Goal: Task Accomplishment & Management: Use online tool/utility

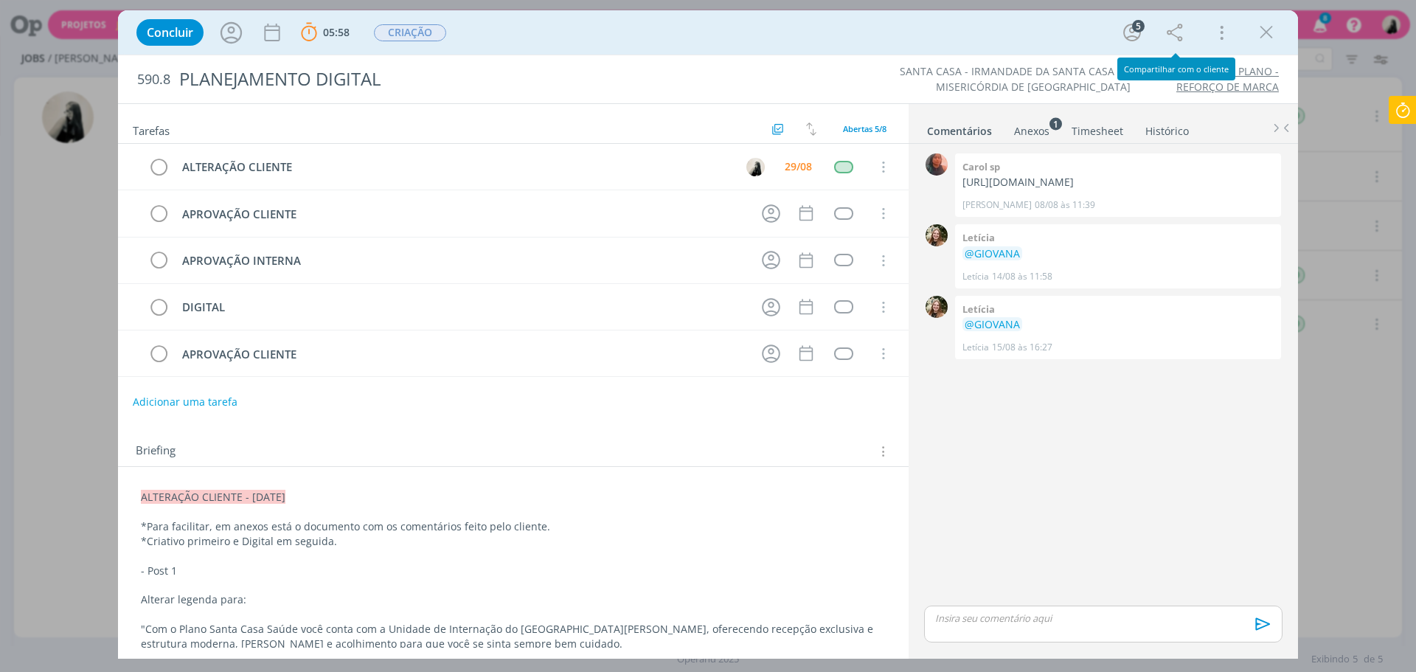
scroll to position [221, 0]
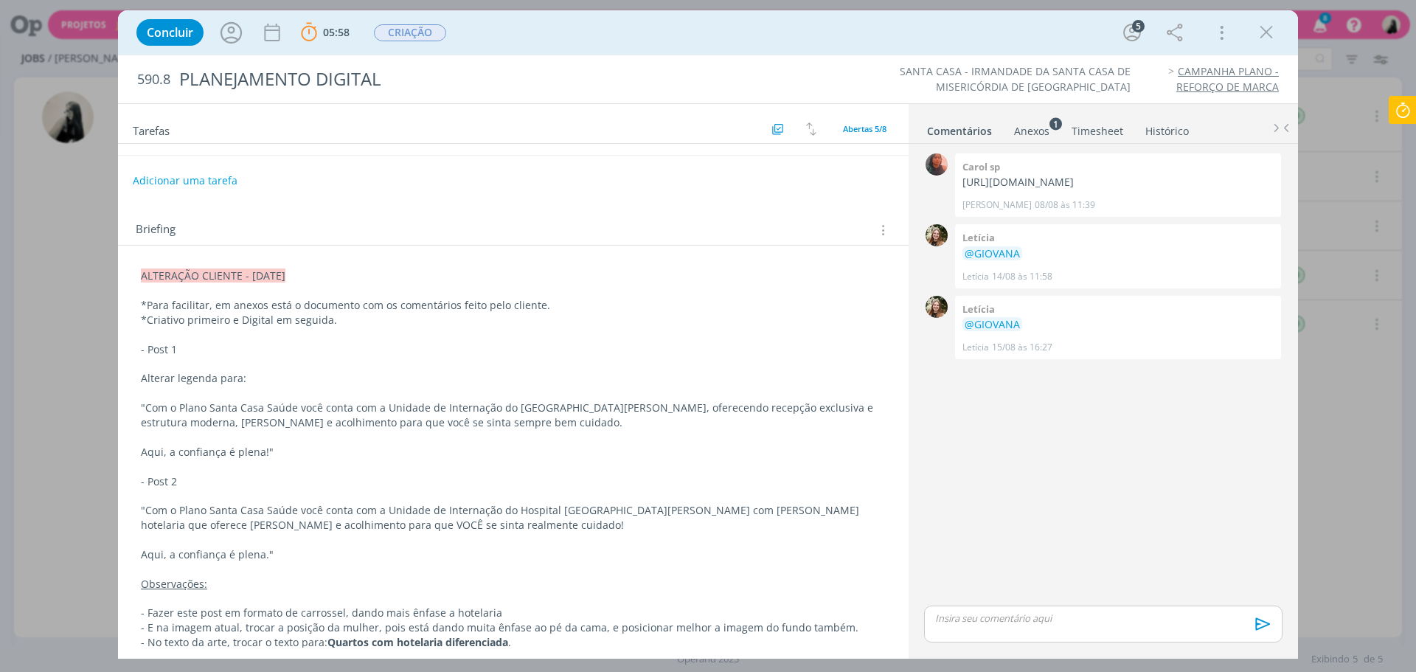
drag, startPoint x: 1269, startPoint y: 33, endPoint x: 1326, endPoint y: 179, distance: 156.0
click at [1269, 33] on icon "dialog" at bounding box center [1266, 32] width 22 height 22
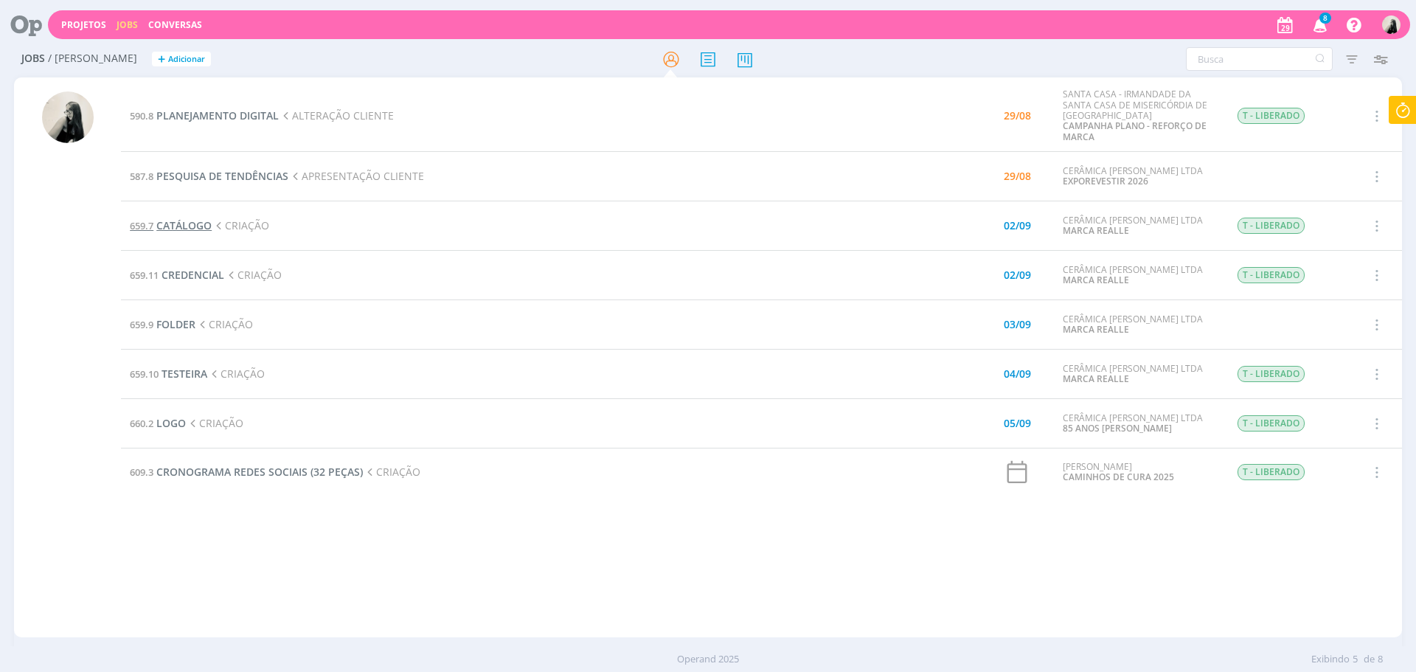
click at [209, 230] on span "CATÁLOGO" at bounding box center [183, 225] width 55 height 14
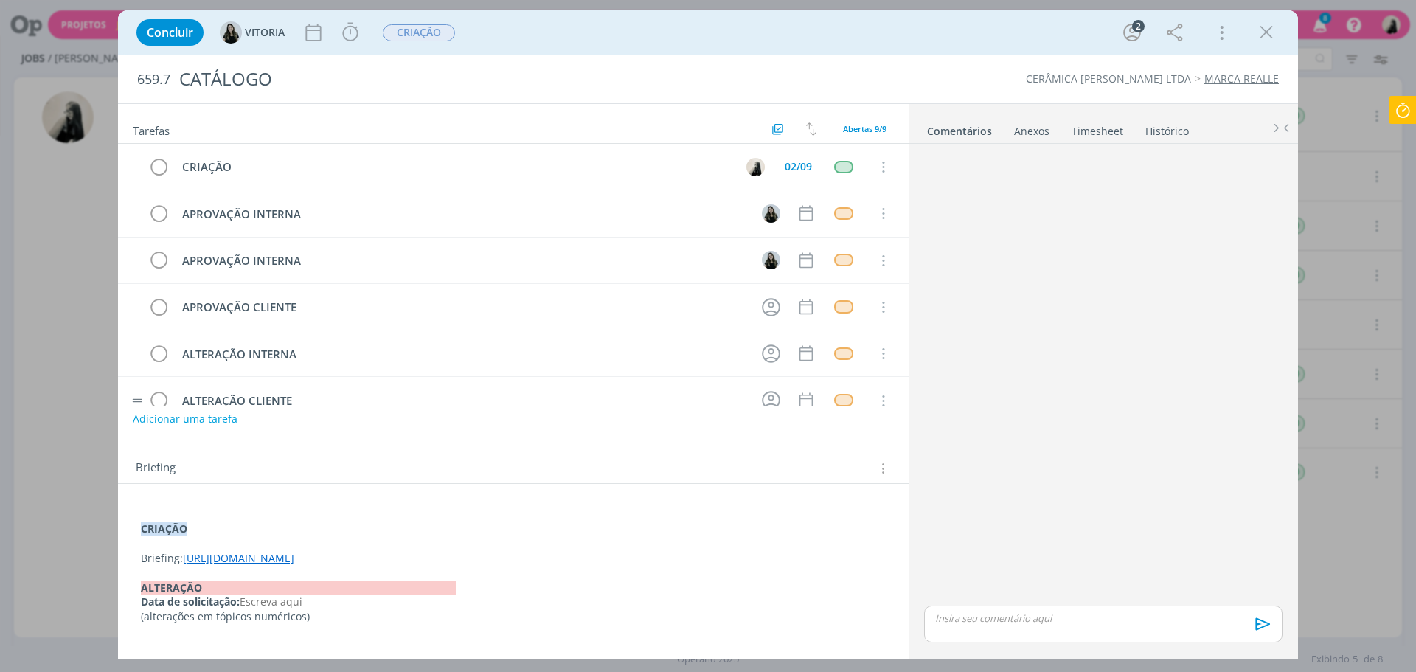
scroll to position [74, 0]
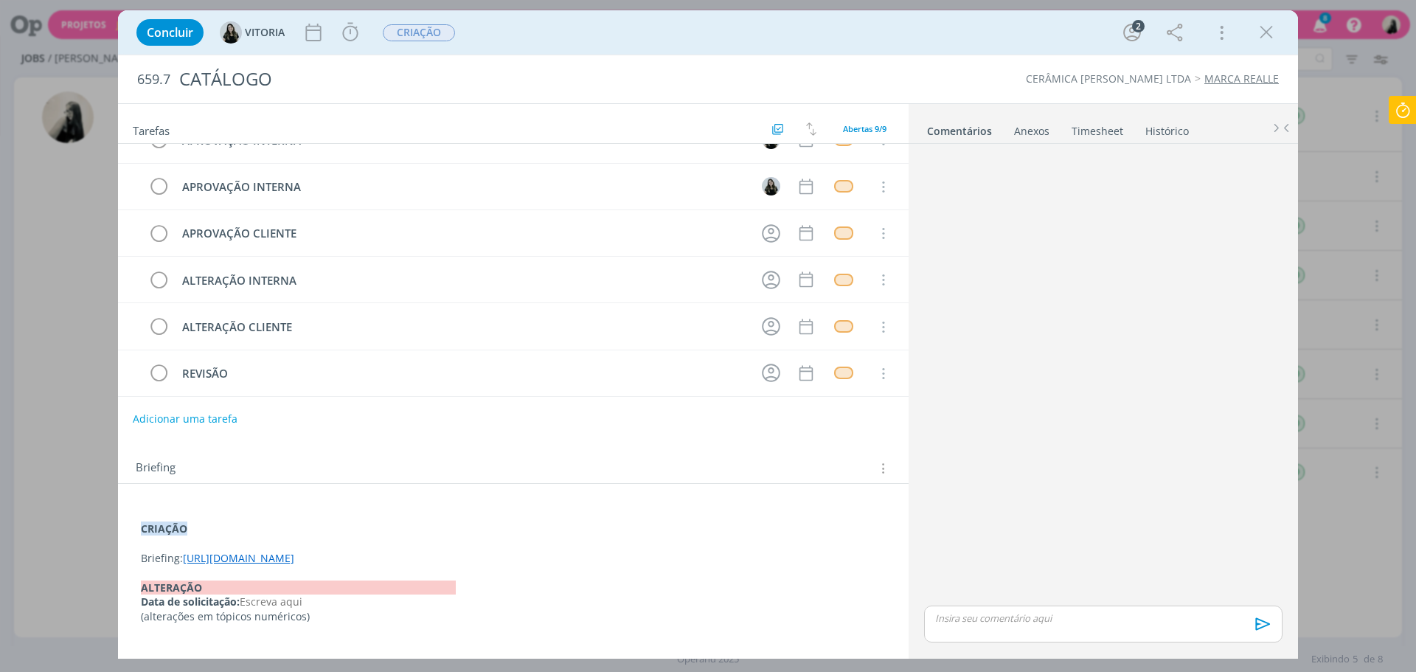
click at [294, 561] on link "[URL][DOMAIN_NAME]" at bounding box center [238, 558] width 111 height 14
click at [438, 592] on link "[URL][DOMAIN_NAME]" at bounding box center [414, 586] width 111 height 19
click at [1276, 35] on icon "dialog" at bounding box center [1266, 32] width 22 height 22
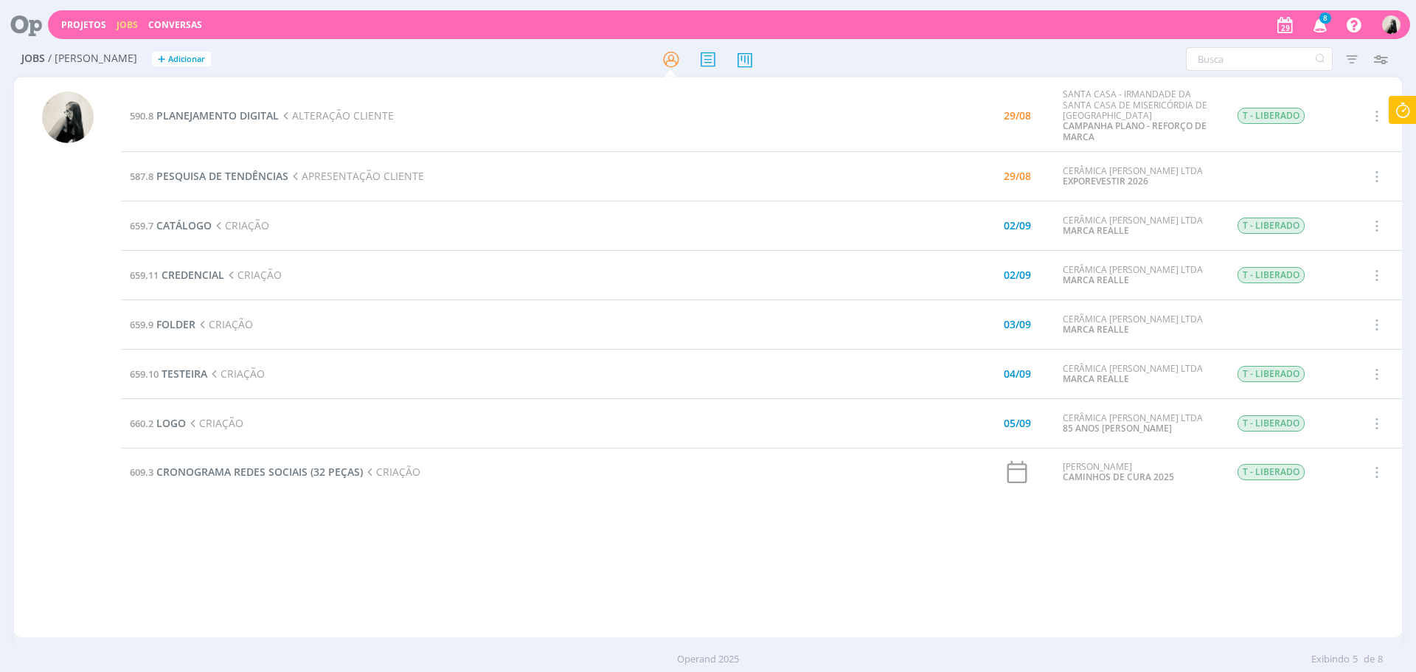
click at [1410, 108] on icon at bounding box center [1403, 110] width 27 height 29
click at [267, 117] on span "PLANEJAMENTO DIGITAL" at bounding box center [217, 115] width 122 height 14
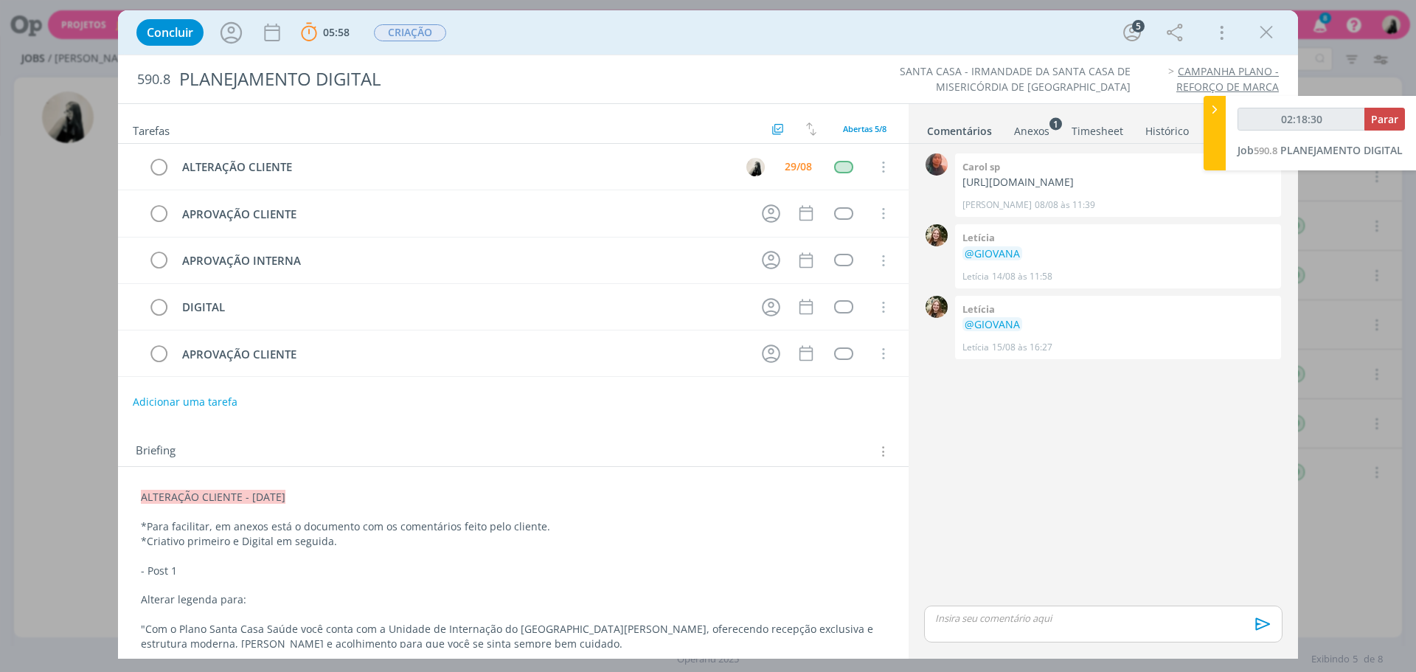
click at [1256, 30] on icon "dialog" at bounding box center [1266, 32] width 22 height 22
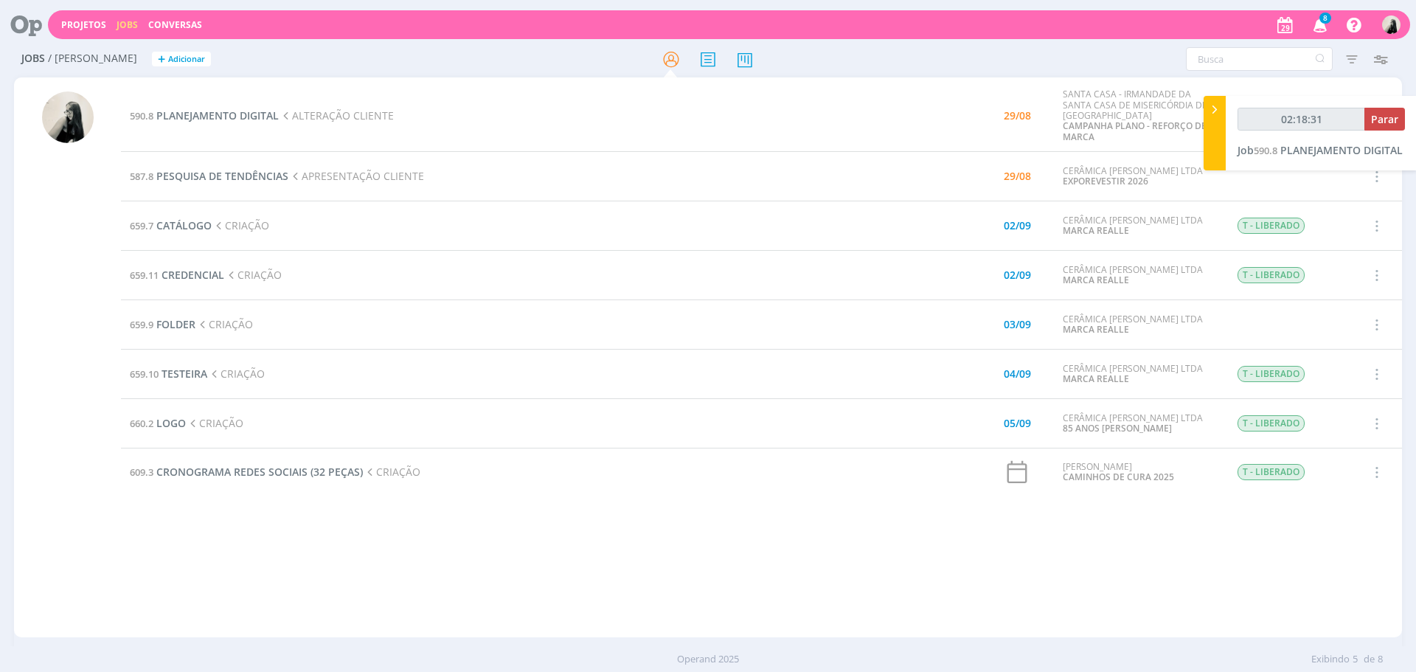
click at [1317, 21] on icon "button" at bounding box center [1321, 24] width 26 height 25
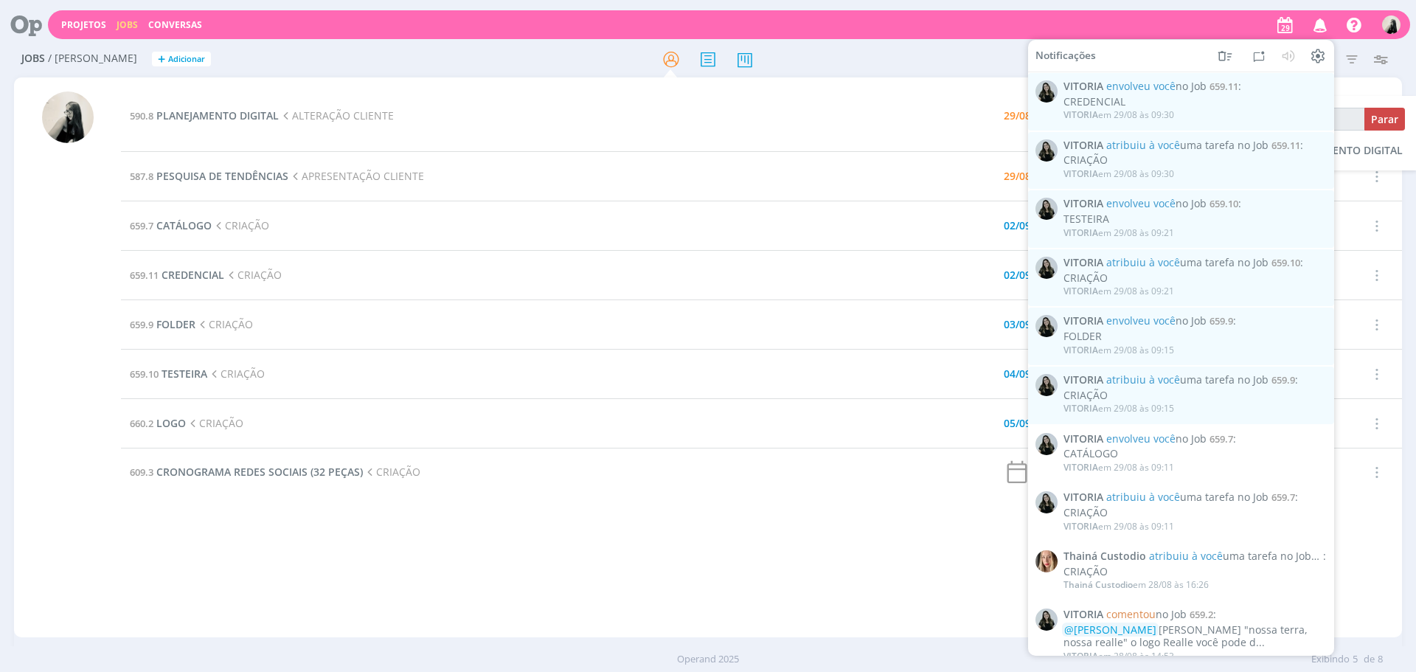
click at [1319, 23] on icon "button" at bounding box center [1321, 24] width 26 height 25
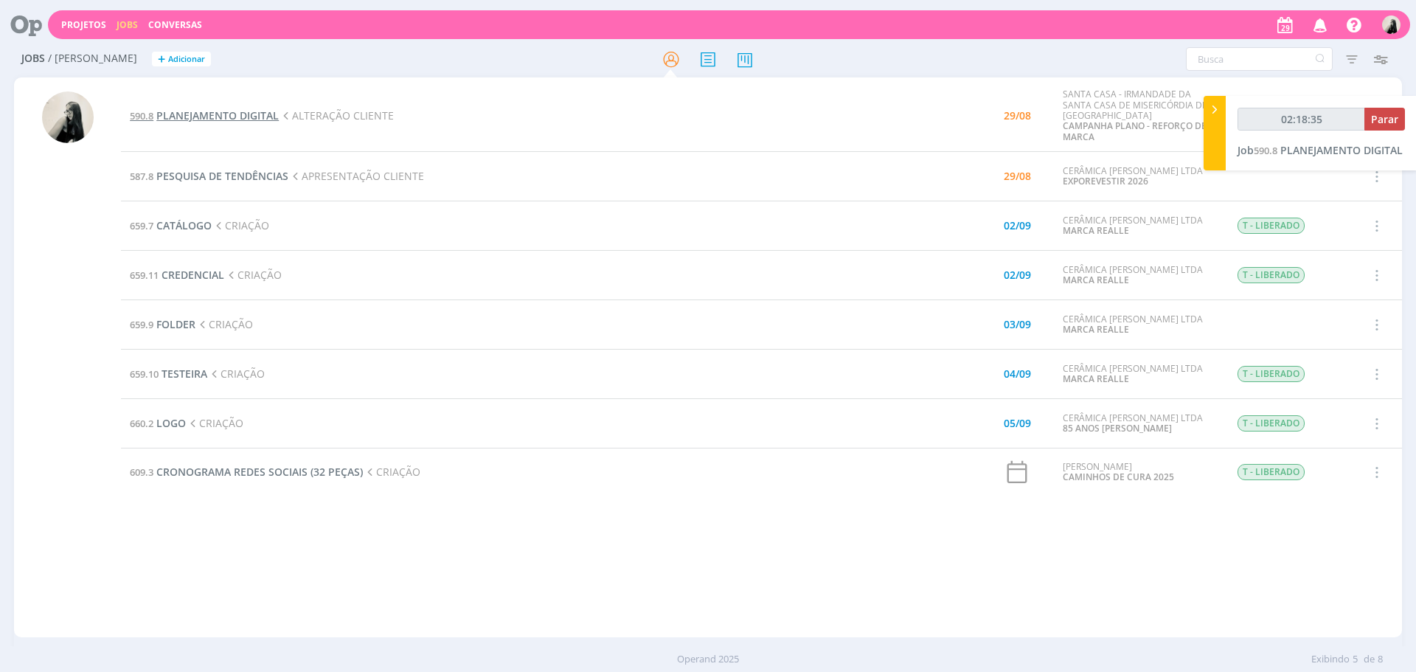
click at [236, 122] on span "PLANEJAMENTO DIGITAL" at bounding box center [217, 115] width 122 height 14
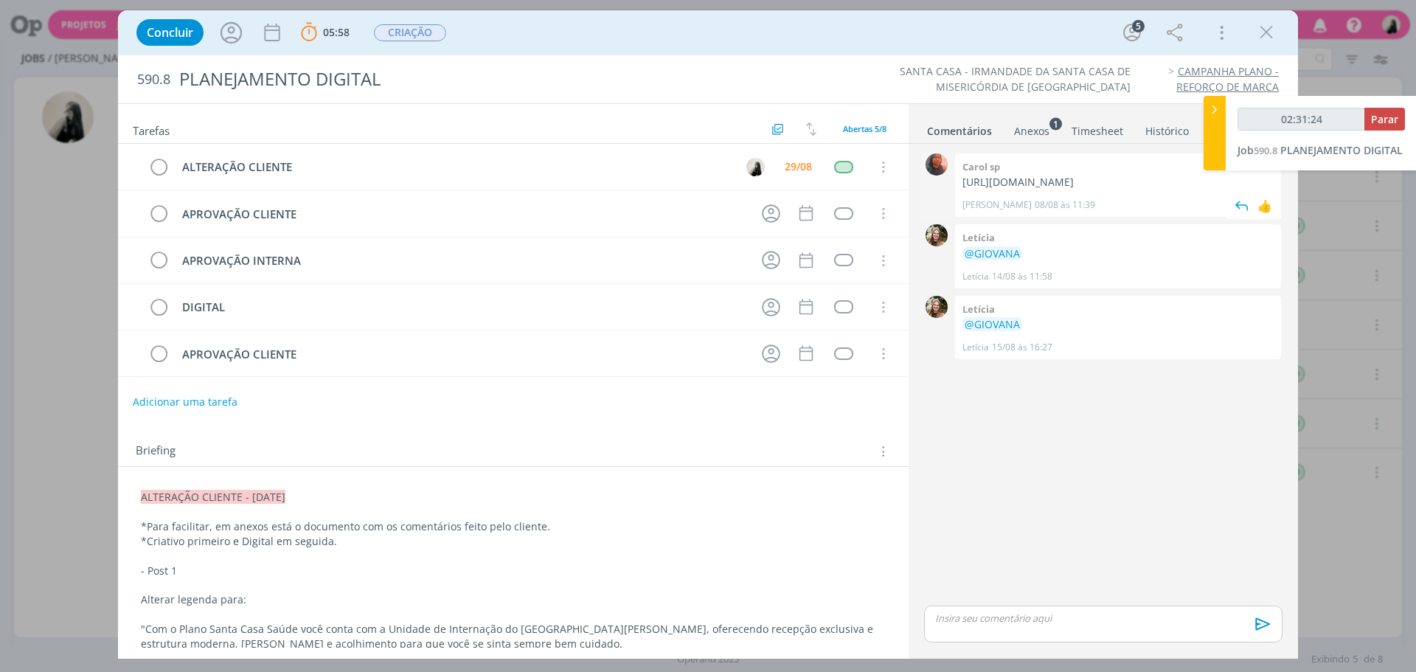
drag, startPoint x: 961, startPoint y: 178, endPoint x: 1036, endPoint y: 215, distance: 84.1
click at [1036, 215] on div "[PERSON_NAME] sp [URL][DOMAIN_NAME] [PERSON_NAME] SP 08/08 às 11:39 👍" at bounding box center [1118, 184] width 326 height 63
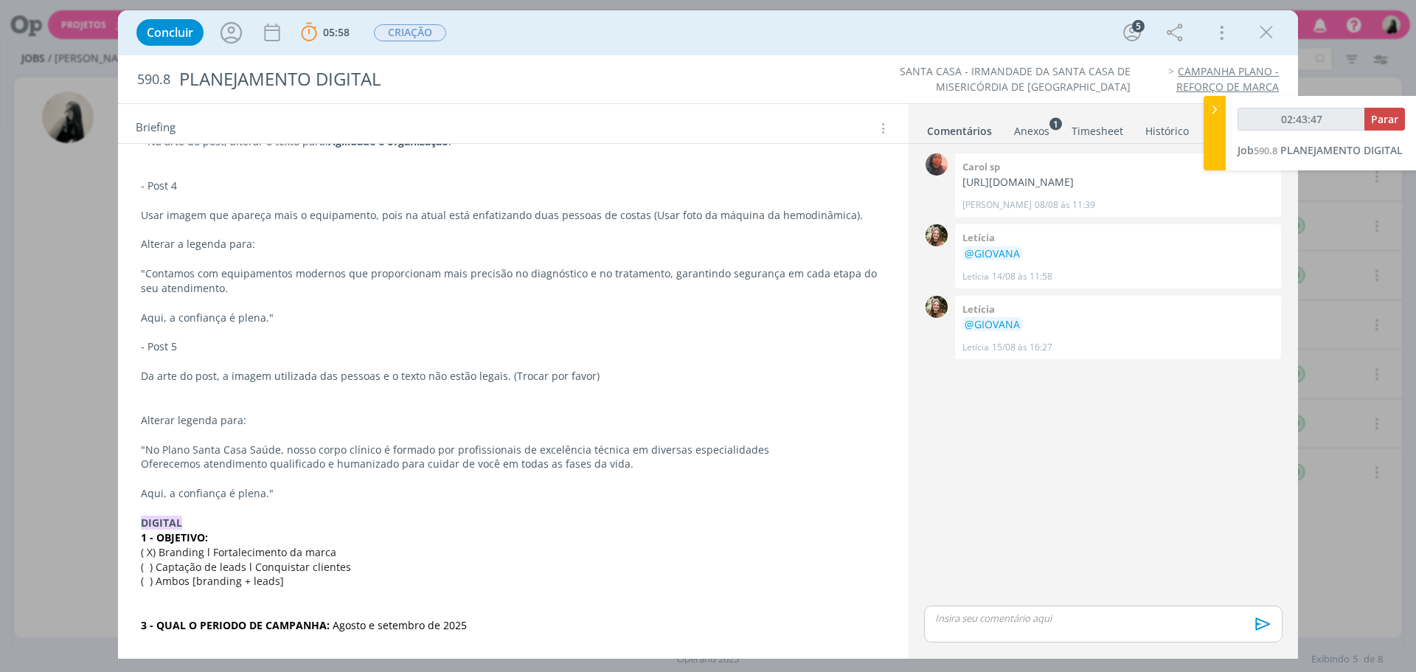
scroll to position [983, 0]
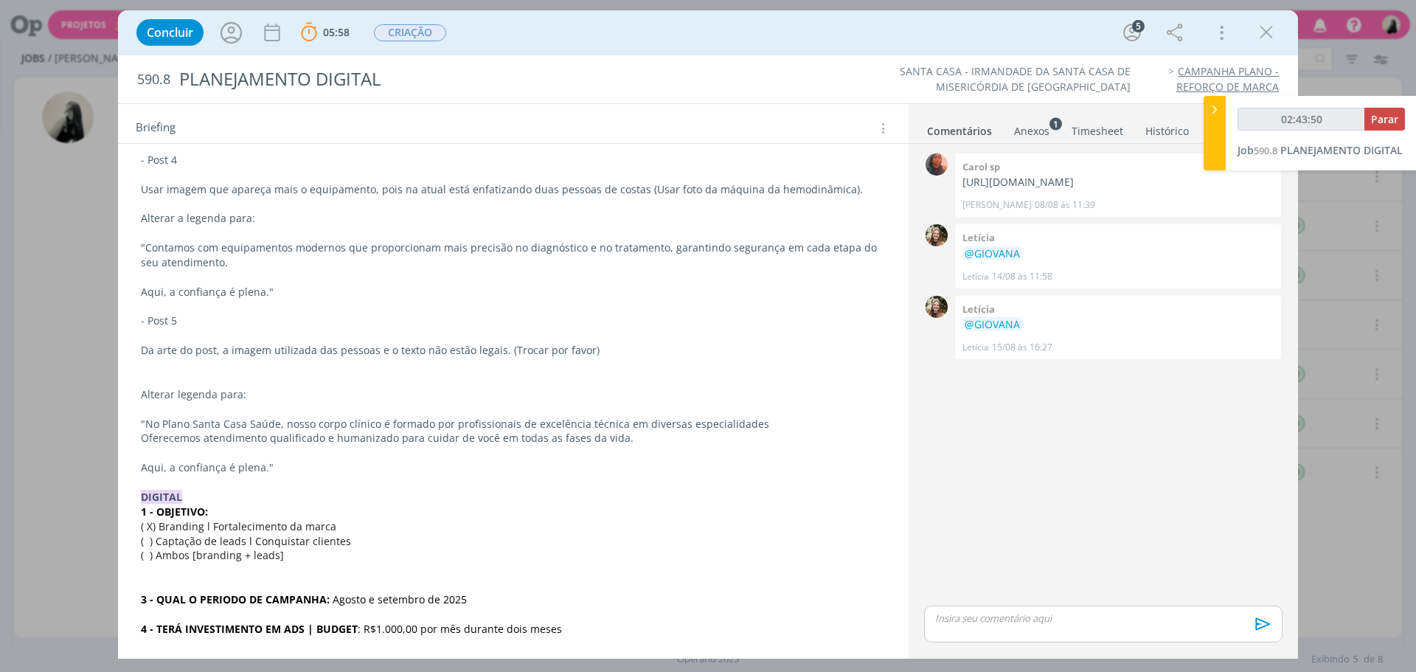
drag, startPoint x: 1264, startPoint y: 42, endPoint x: 1246, endPoint y: 209, distance: 167.7
click at [1264, 42] on icon "dialog" at bounding box center [1266, 32] width 22 height 22
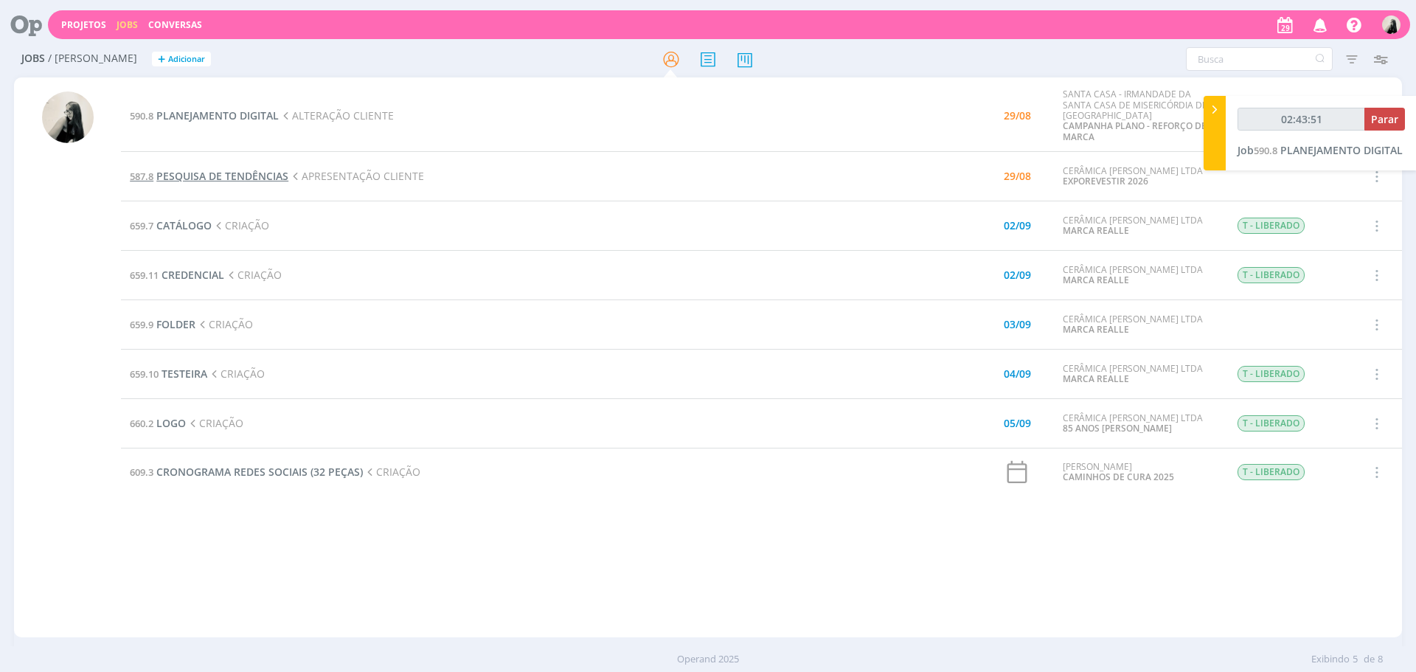
click at [254, 179] on span "PESQUISA DE TENDÊNCIAS" at bounding box center [222, 176] width 132 height 14
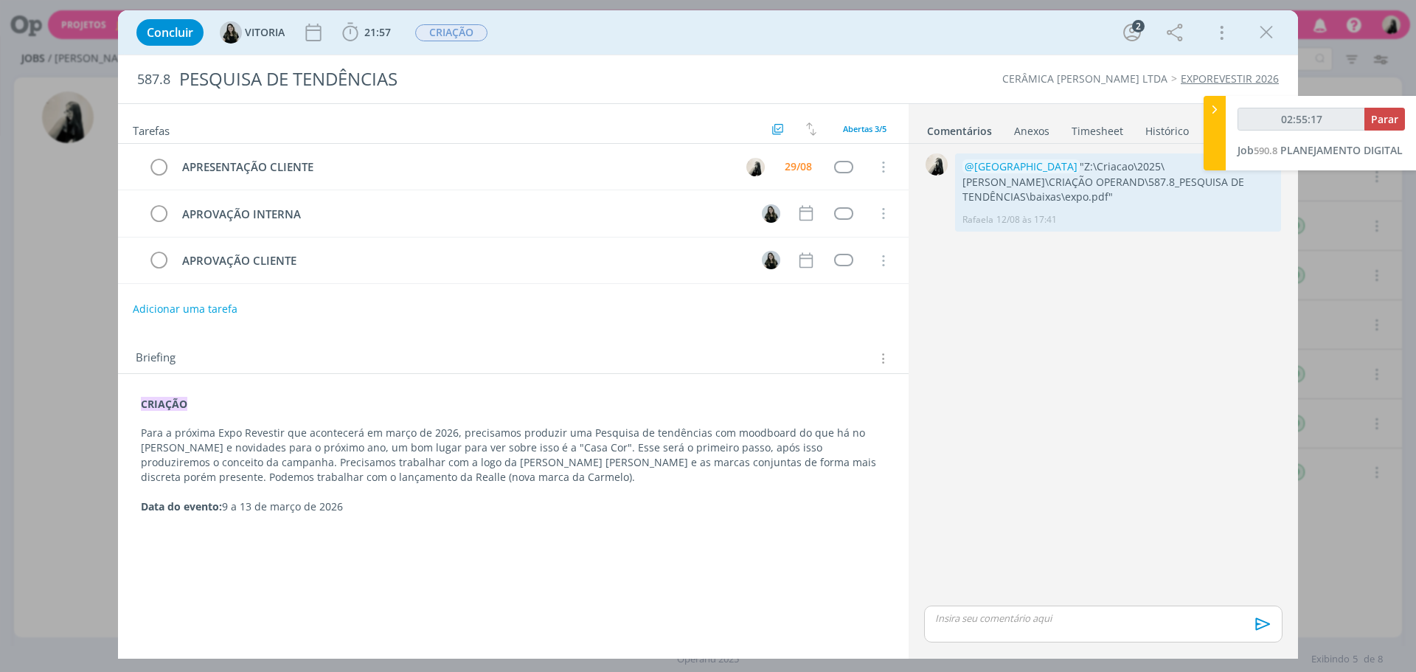
drag, startPoint x: 1275, startPoint y: 29, endPoint x: 1075, endPoint y: 238, distance: 289.0
click at [1275, 29] on icon "dialog" at bounding box center [1266, 32] width 22 height 22
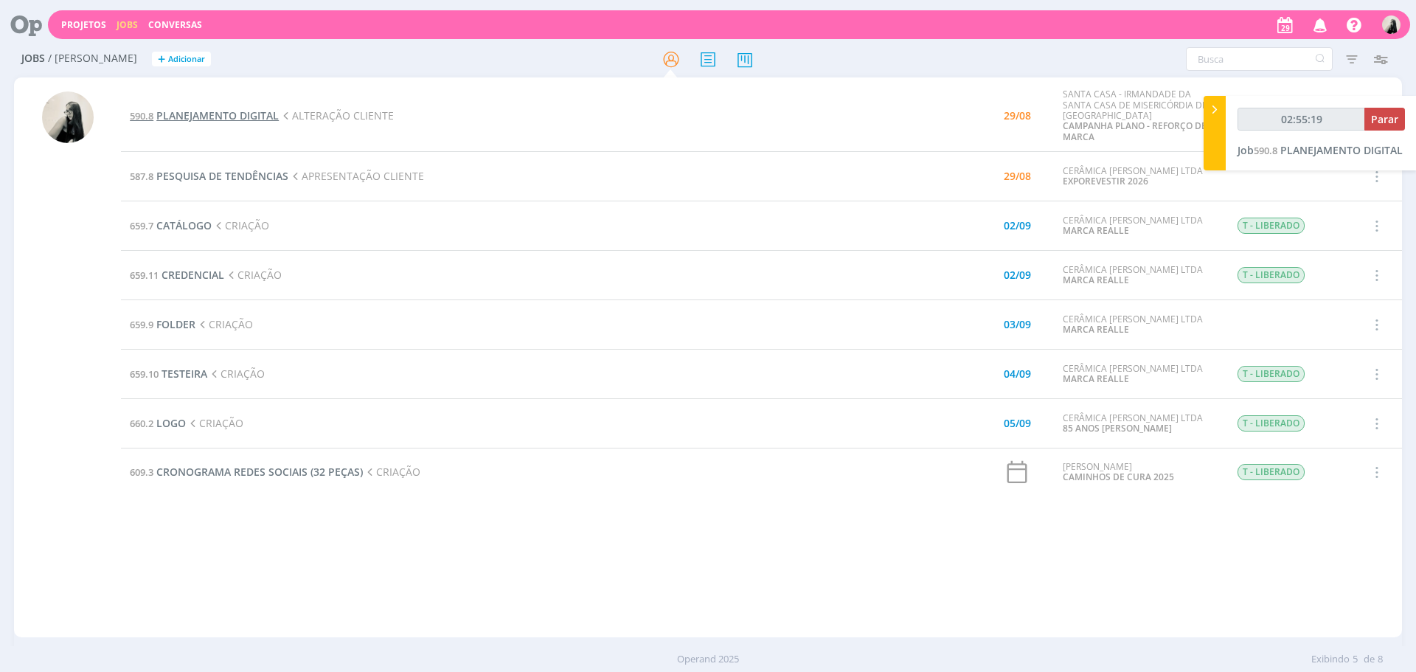
click at [257, 117] on span "PLANEJAMENTO DIGITAL" at bounding box center [217, 115] width 122 height 14
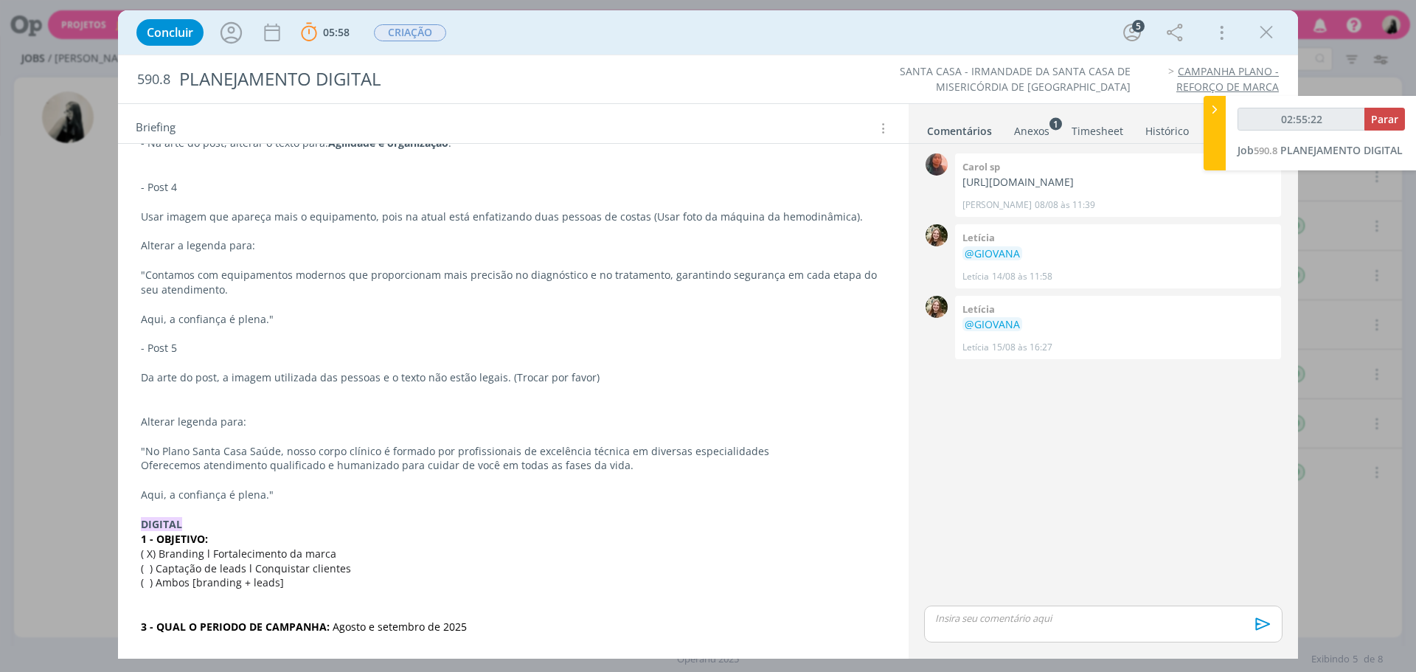
scroll to position [959, 0]
click at [1026, 628] on div "dialog" at bounding box center [1103, 624] width 358 height 37
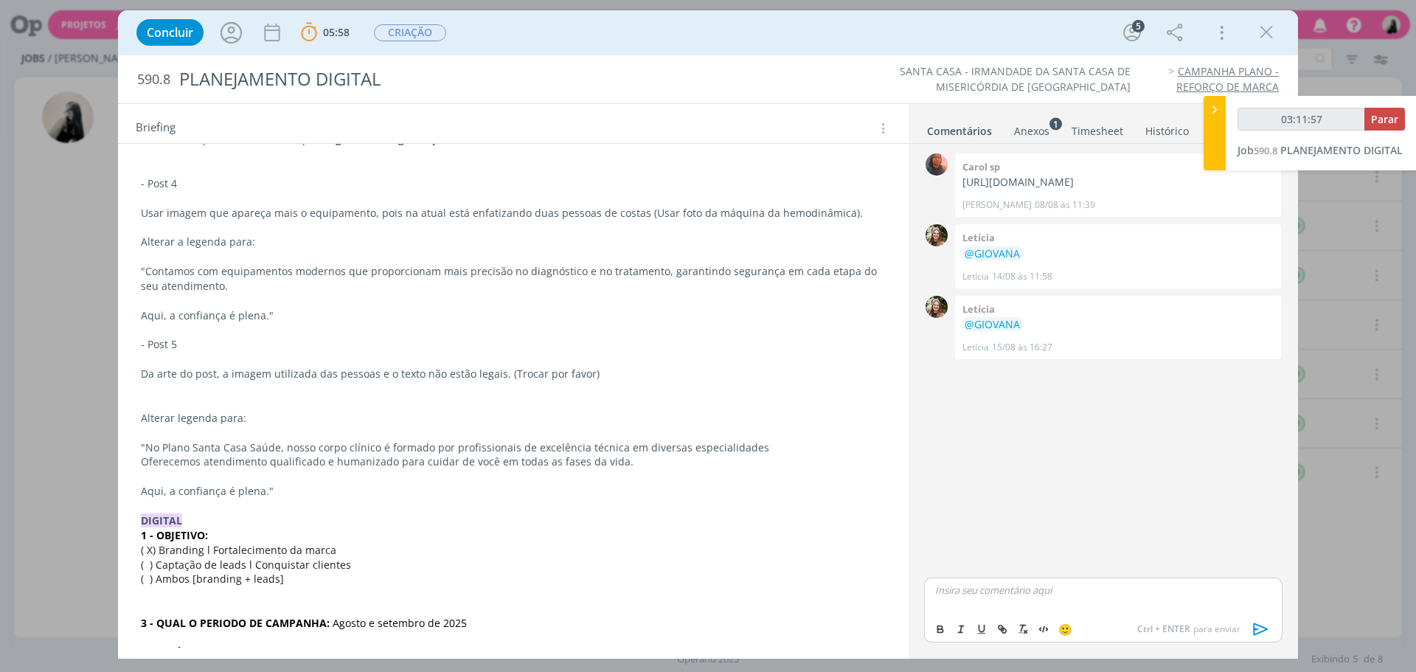
type input "03:11:58"
click at [1258, 628] on icon "dialog" at bounding box center [1261, 629] width 22 height 22
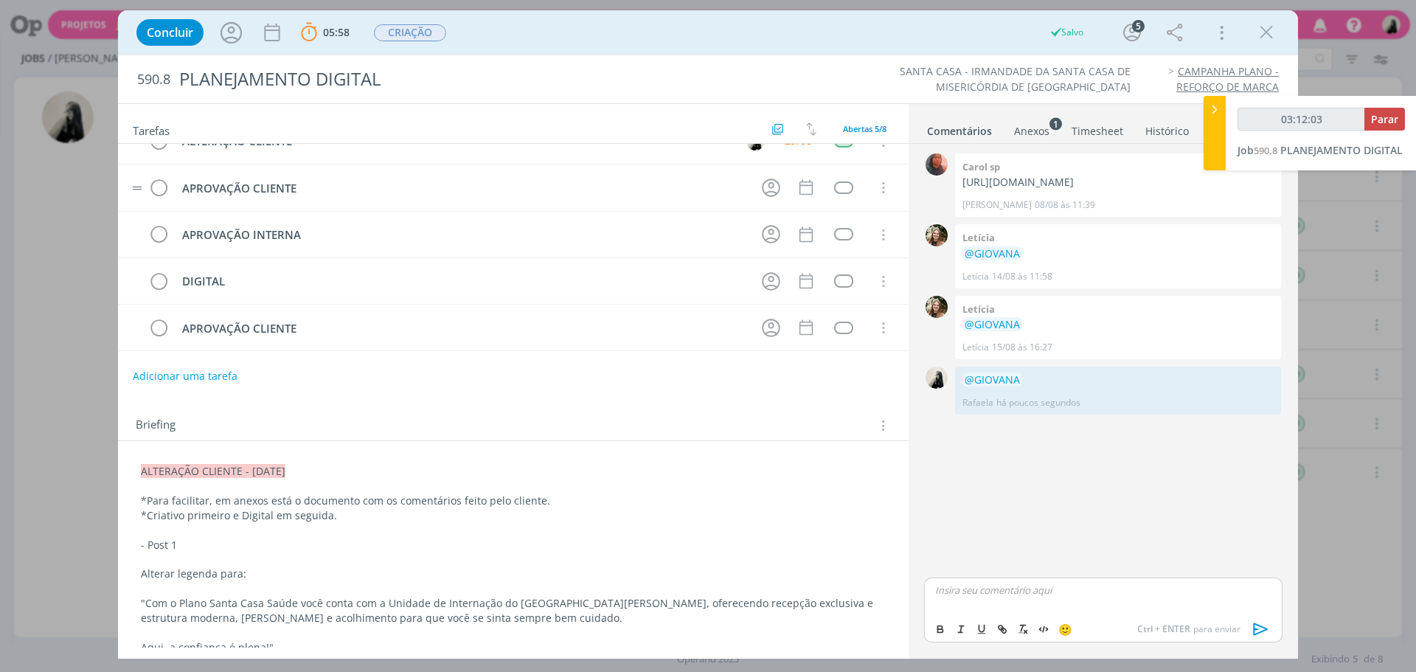
scroll to position [0, 0]
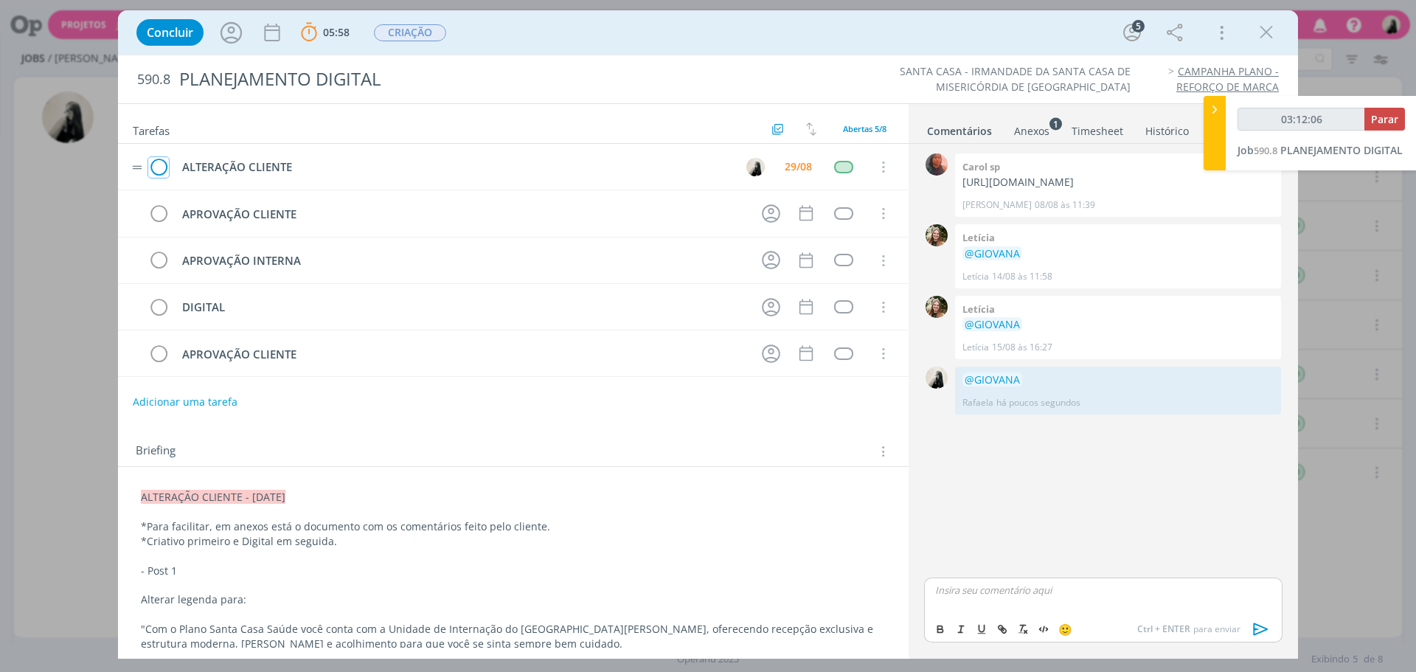
click at [162, 170] on icon "dialog" at bounding box center [158, 167] width 21 height 22
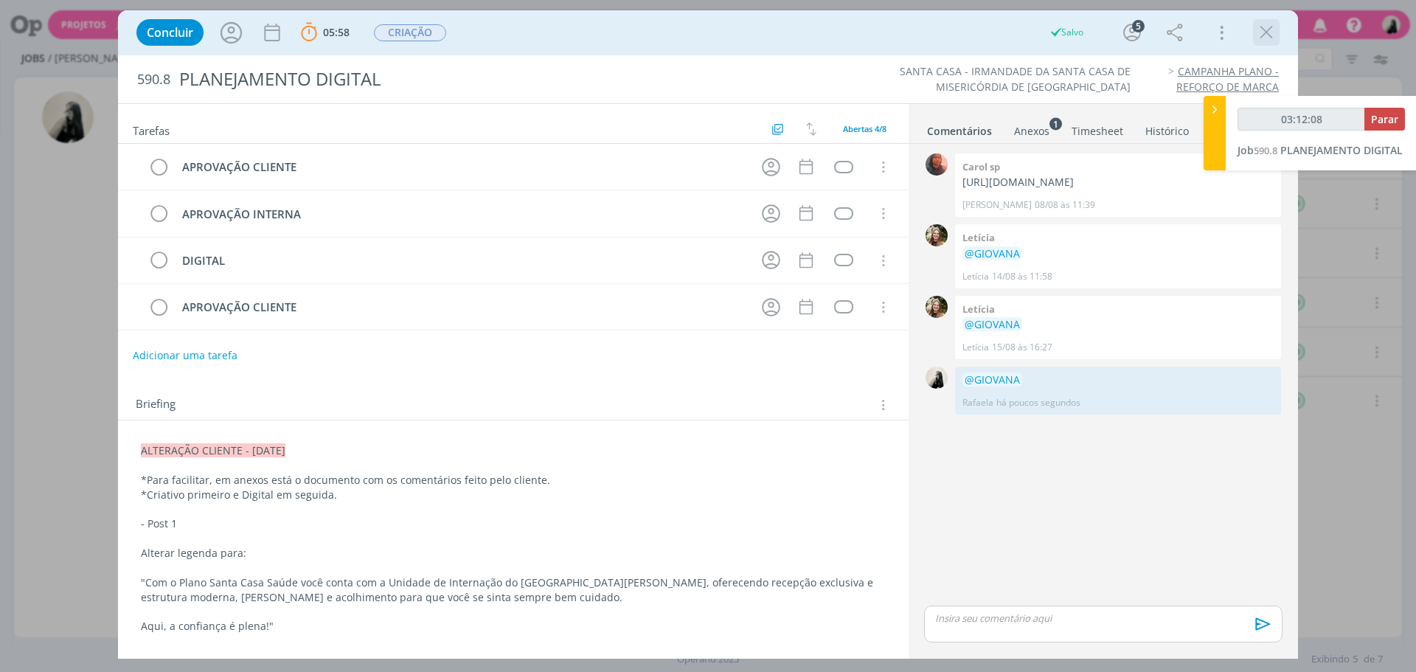
click at [1263, 38] on icon "dialog" at bounding box center [1266, 32] width 22 height 22
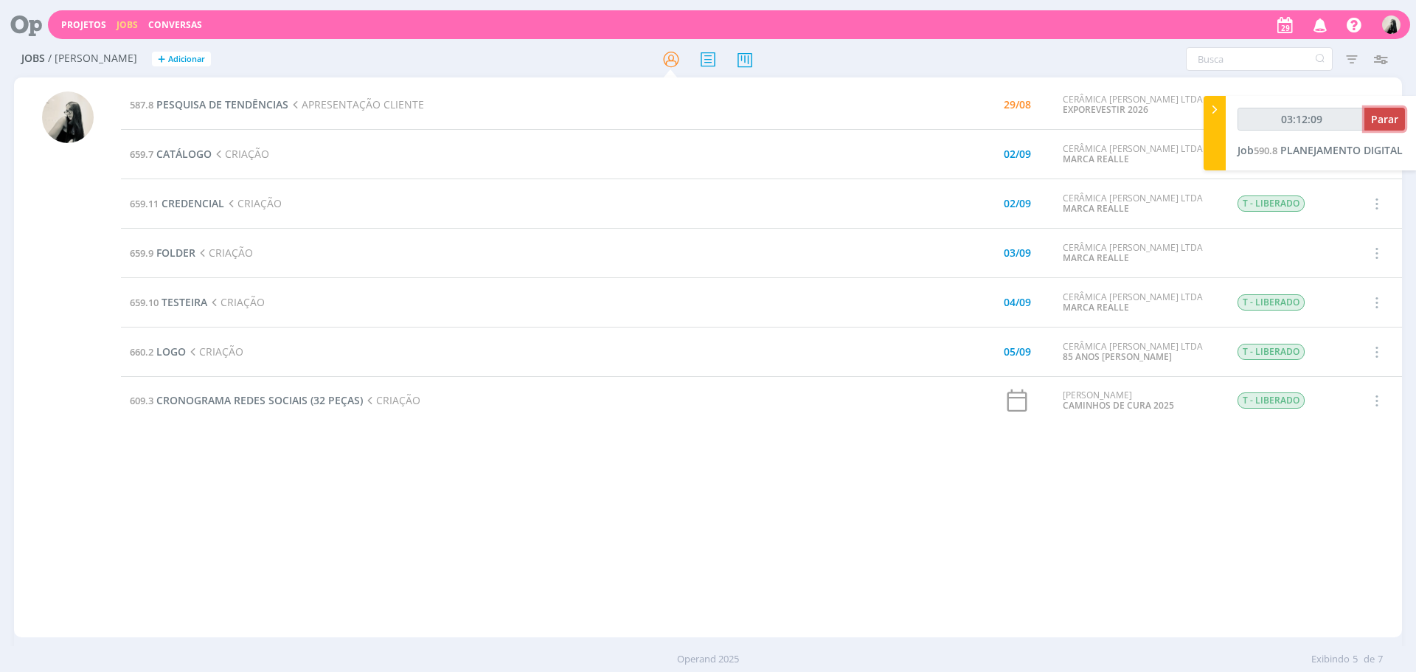
type input "03:12:10"
click at [1385, 119] on span "Parar" at bounding box center [1384, 119] width 27 height 14
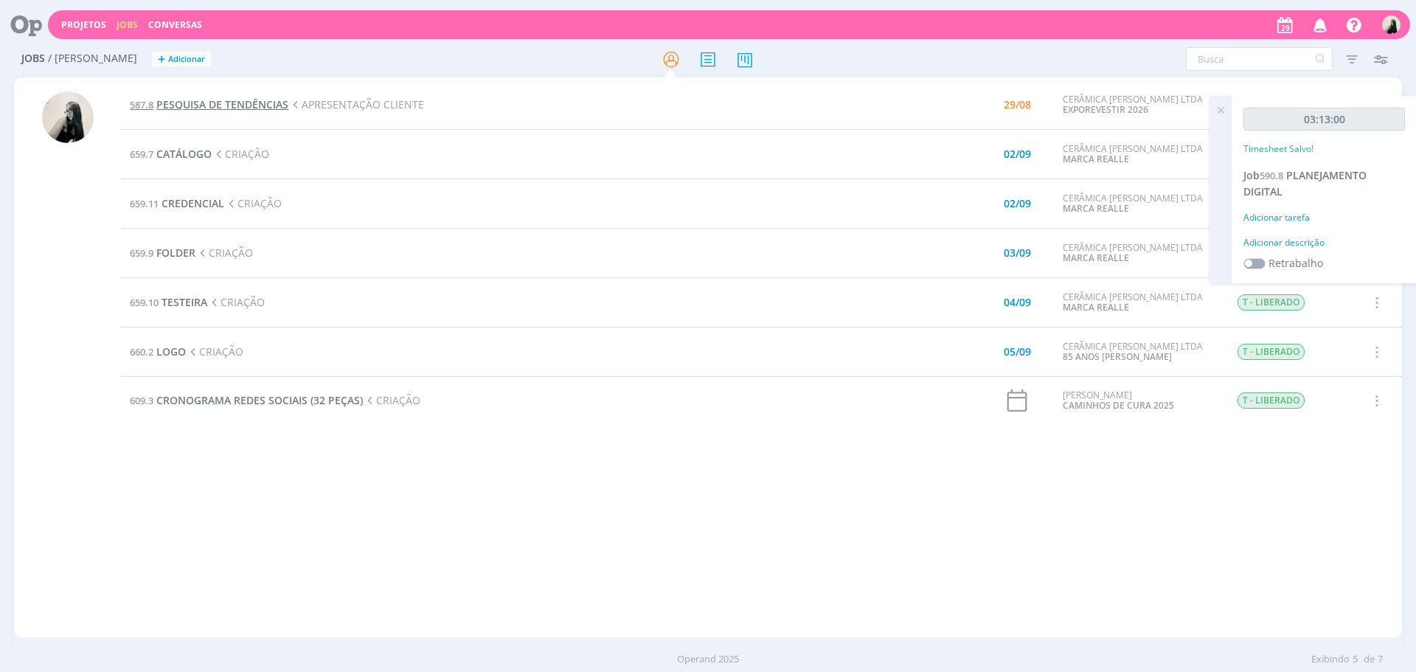
click at [208, 102] on span "PESQUISA DE TENDÊNCIAS" at bounding box center [222, 104] width 132 height 14
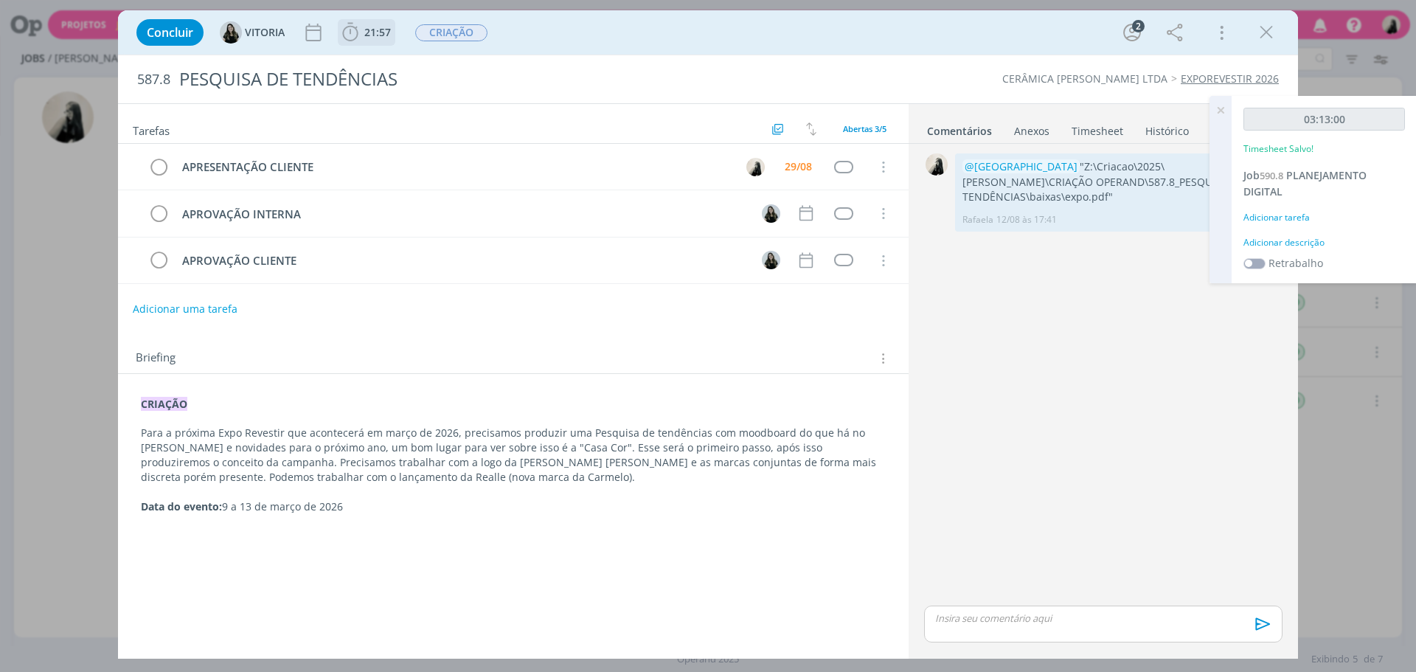
click at [367, 35] on span "21:57" at bounding box center [377, 32] width 27 height 14
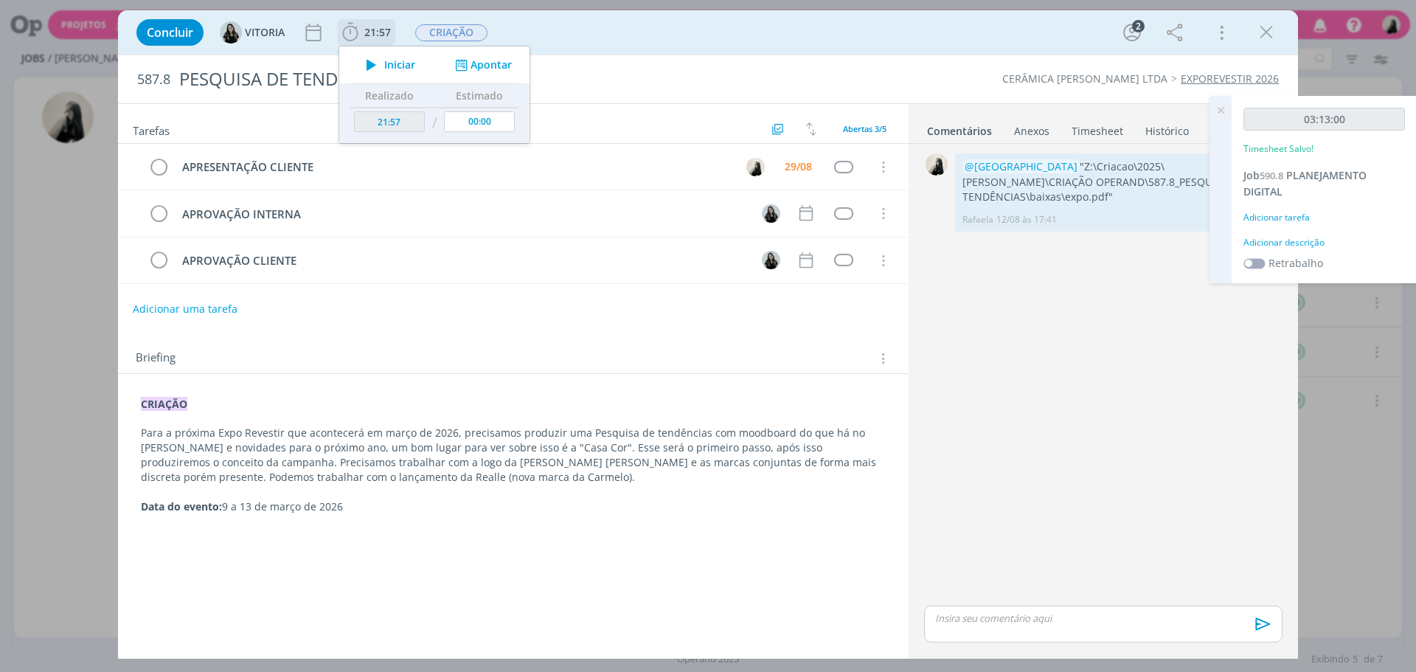
click at [367, 65] on icon "dialog" at bounding box center [371, 64] width 26 height 19
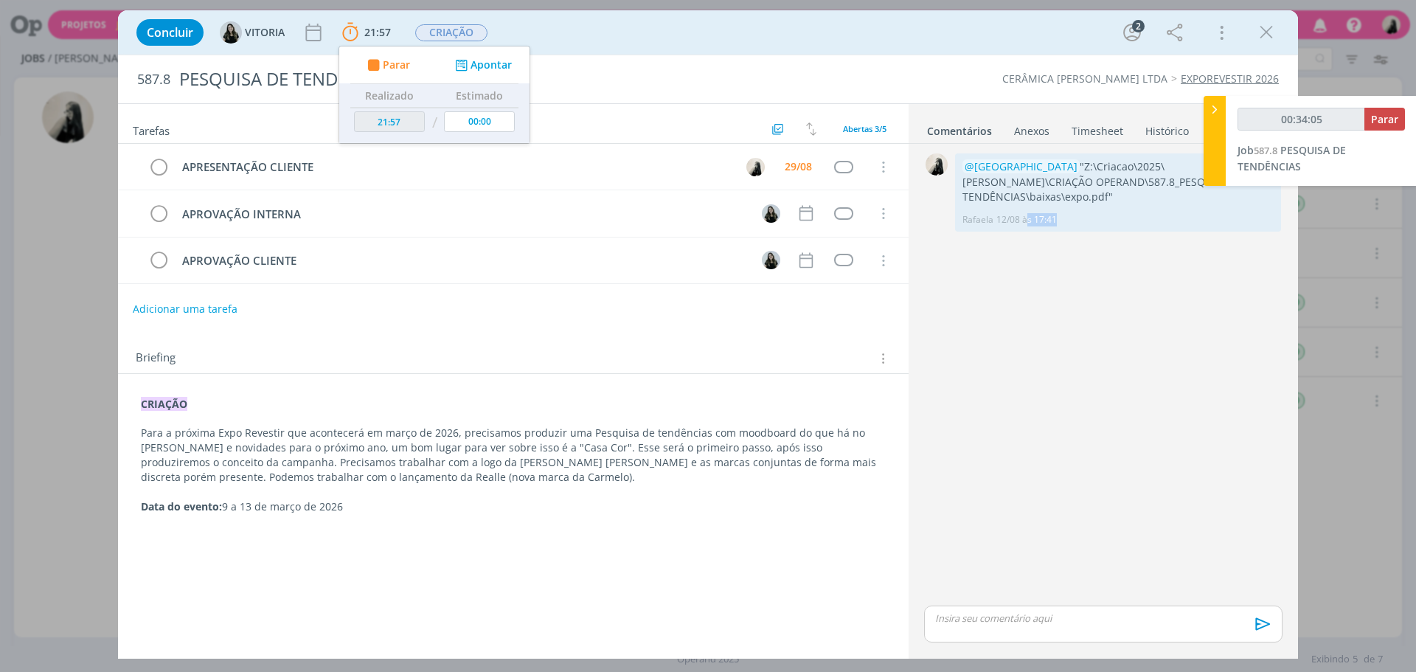
drag, startPoint x: 1095, startPoint y: 525, endPoint x: 1115, endPoint y: 603, distance: 80.5
click at [1115, 602] on div "0 @[GEOGRAPHIC_DATA] "Z:\Criacao\2025\[PERSON_NAME]\CRIAÇÃO OPERAND\587.8_PESQU…" at bounding box center [1103, 376] width 370 height 453
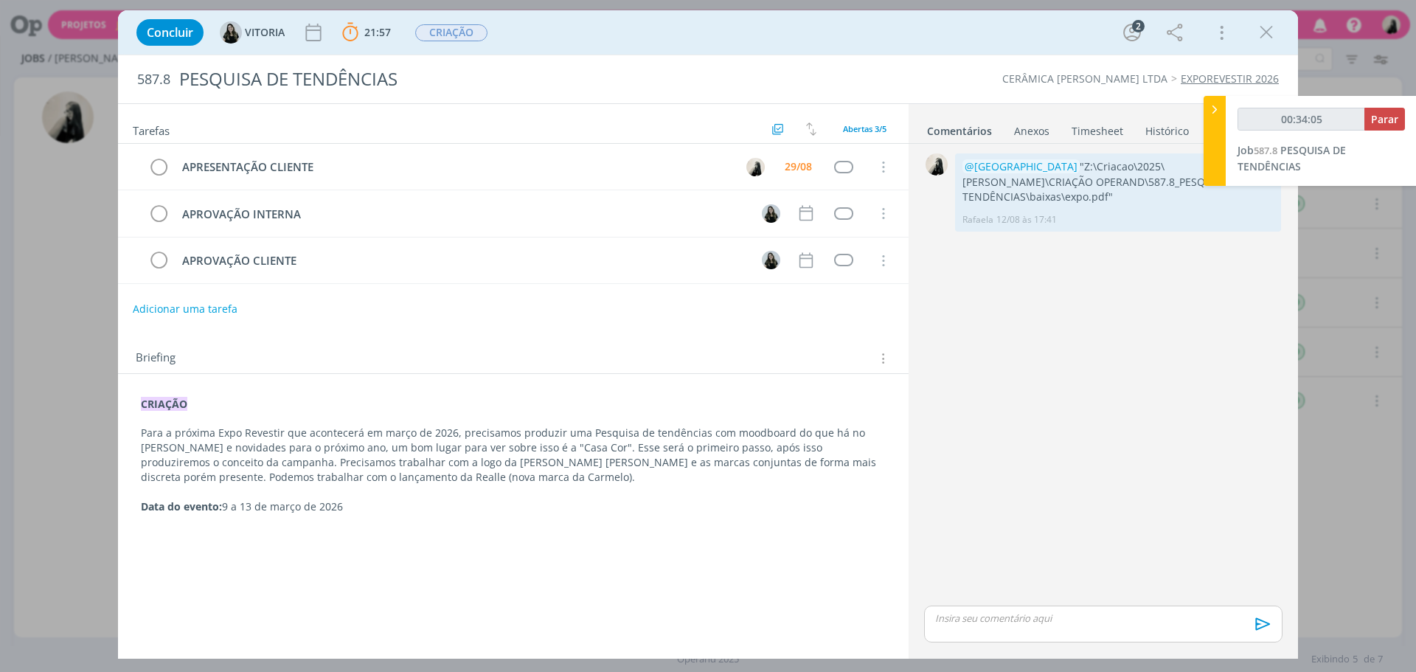
click at [1115, 616] on p "dialog" at bounding box center [1103, 617] width 335 height 13
type input "00:34:06"
click at [1264, 627] on icon "dialog" at bounding box center [1261, 629] width 22 height 22
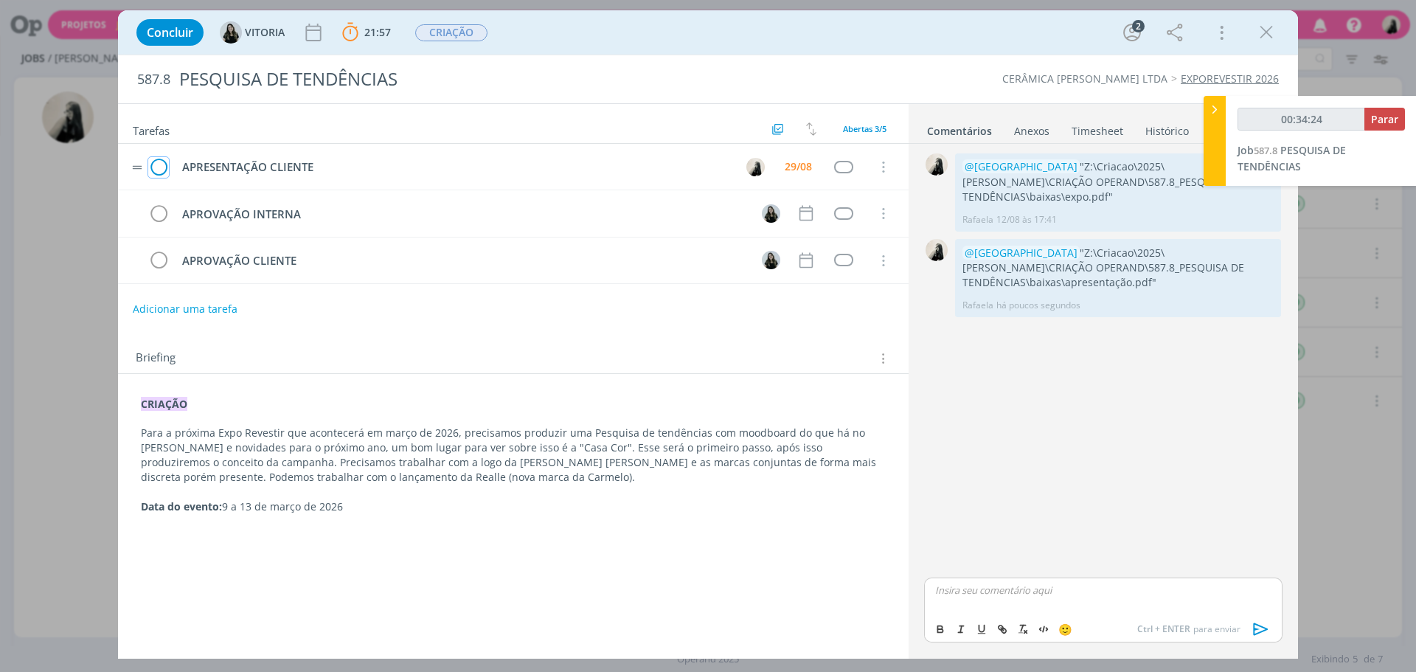
click at [167, 164] on icon "dialog" at bounding box center [158, 167] width 21 height 22
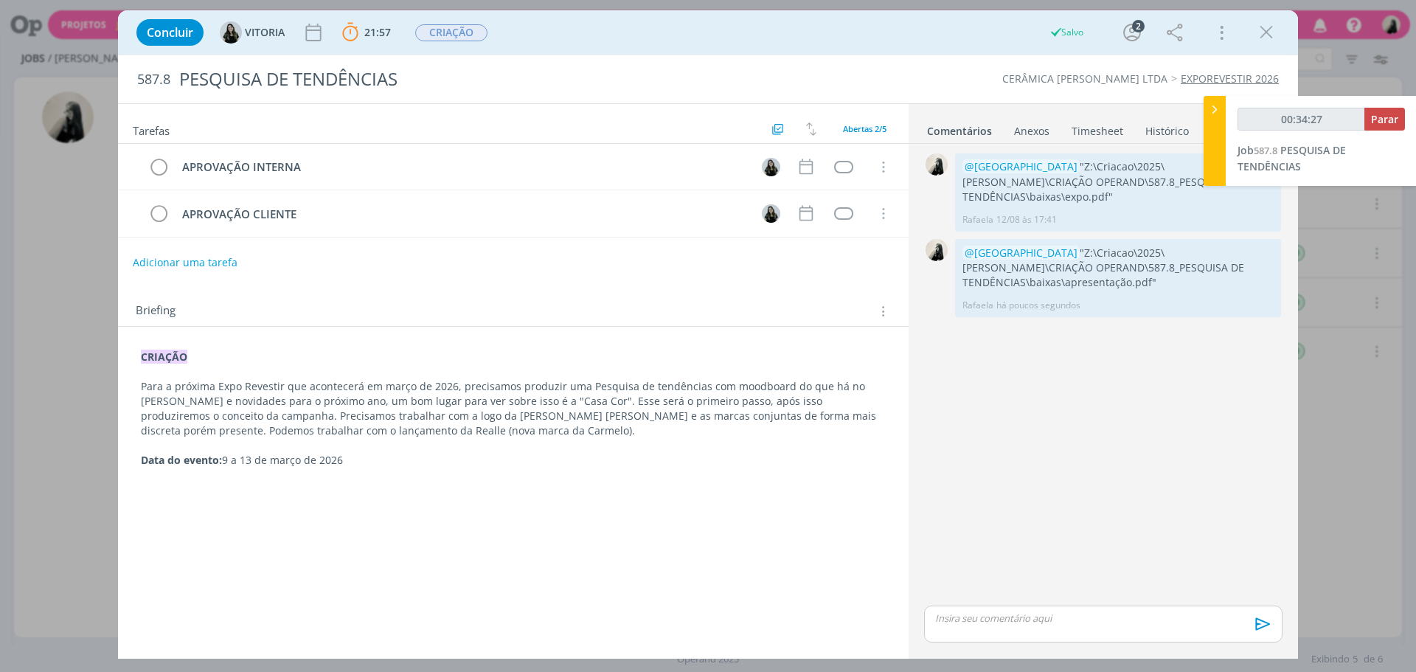
click at [1265, 40] on icon "dialog" at bounding box center [1266, 32] width 22 height 22
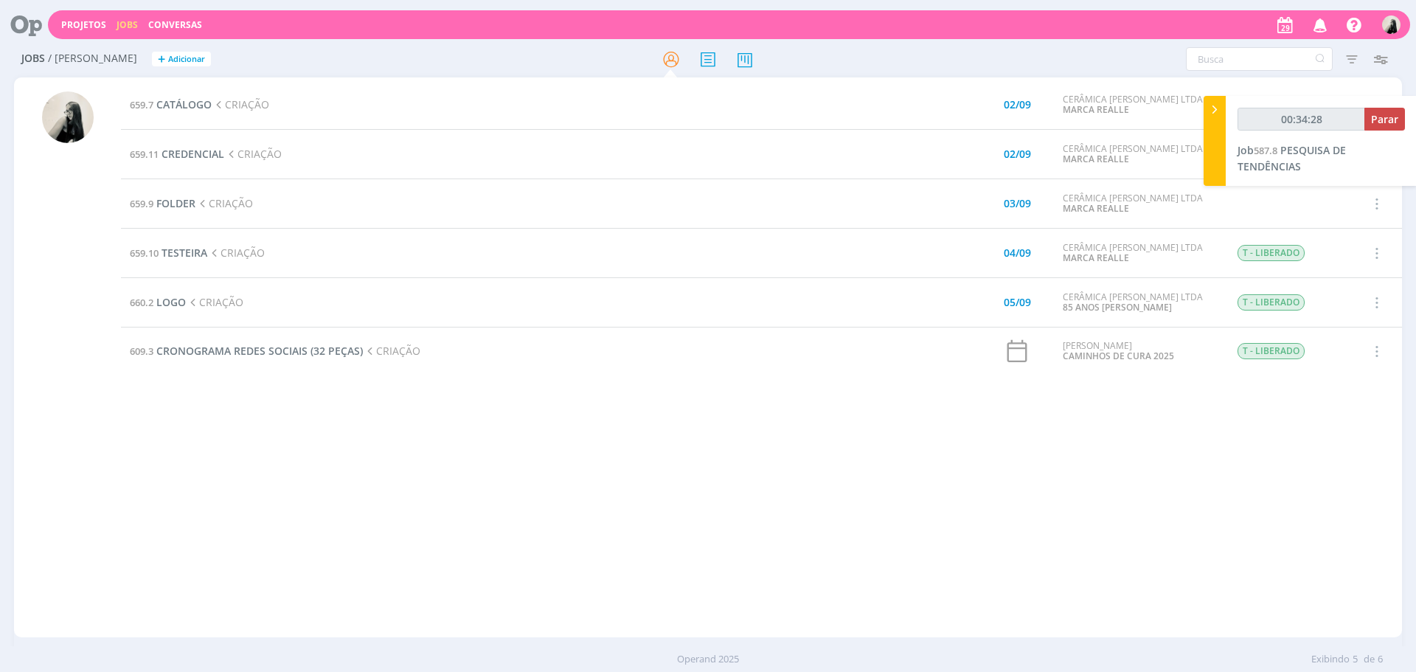
click at [1396, 119] on div "Projetos Jobs Conversas Notificações VITORIA envolveu você no Job 659.11 : CRED…" at bounding box center [708, 336] width 1416 height 672
click at [1387, 123] on span "Parar" at bounding box center [1384, 119] width 27 height 14
type input "00:35:00"
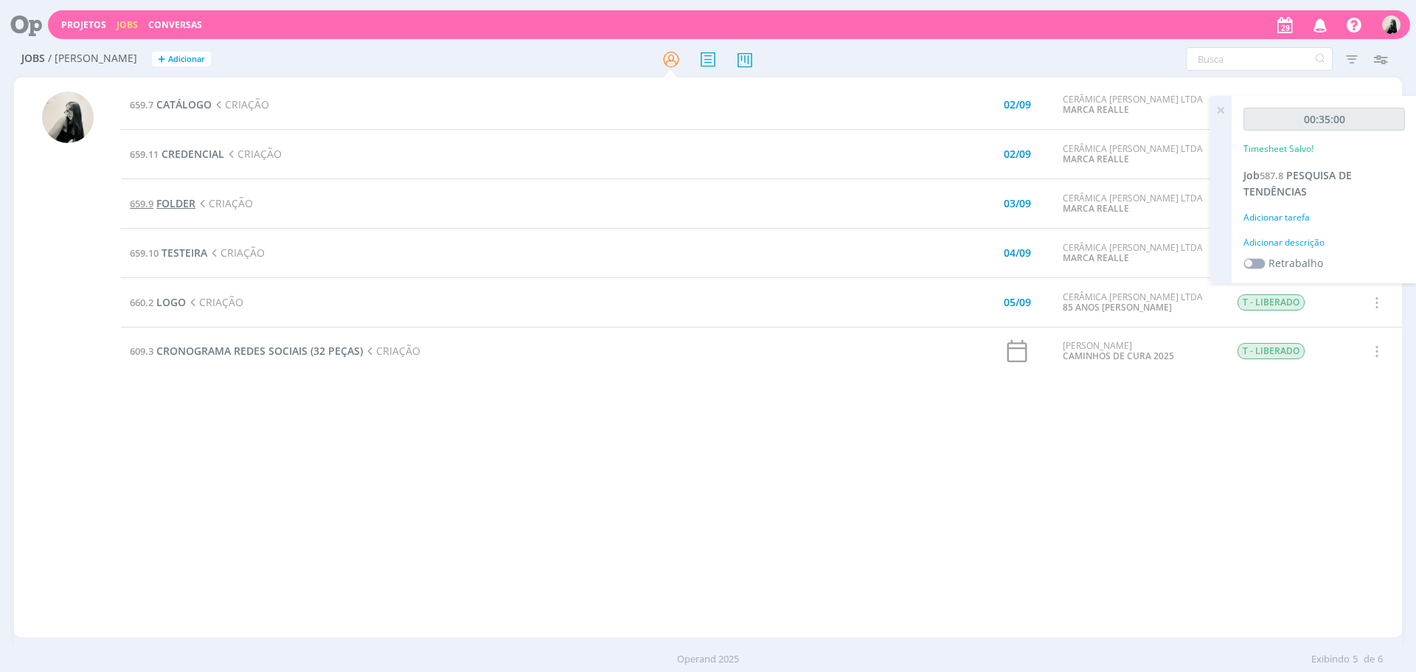
click at [187, 206] on span "FOLDER" at bounding box center [175, 203] width 39 height 14
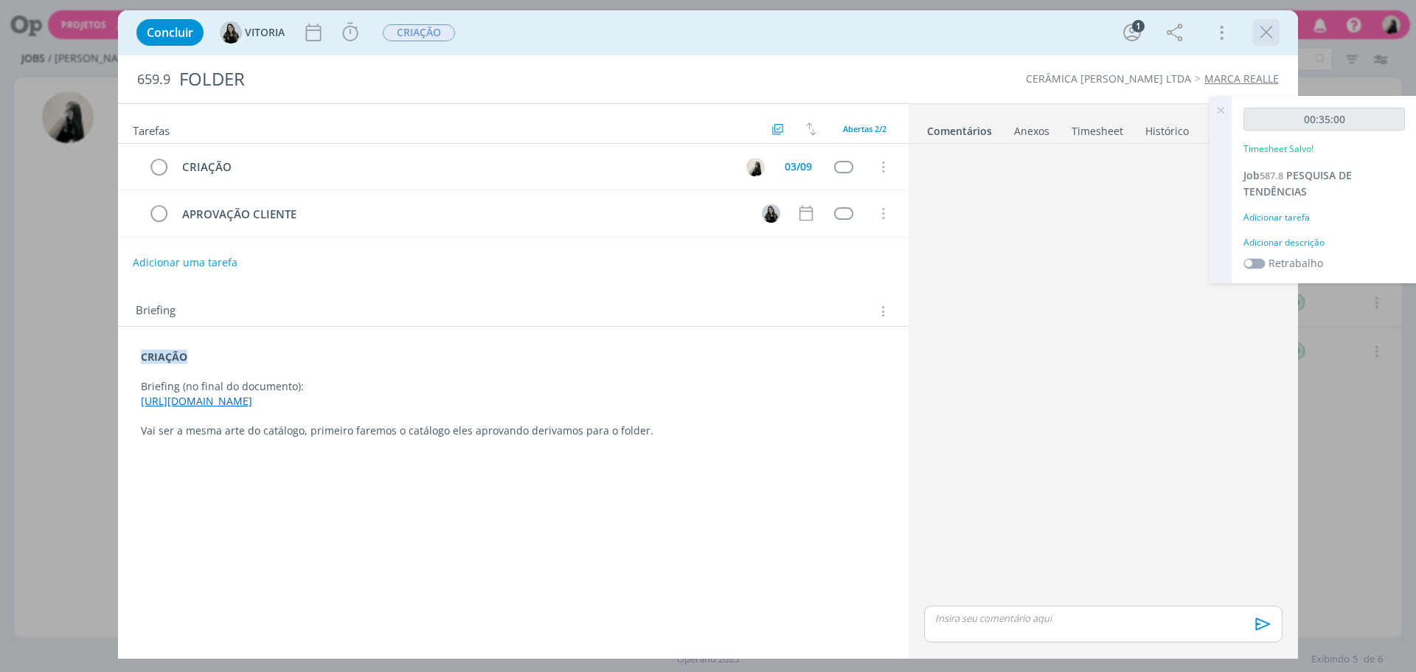
click at [1274, 31] on icon "dialog" at bounding box center [1266, 32] width 22 height 22
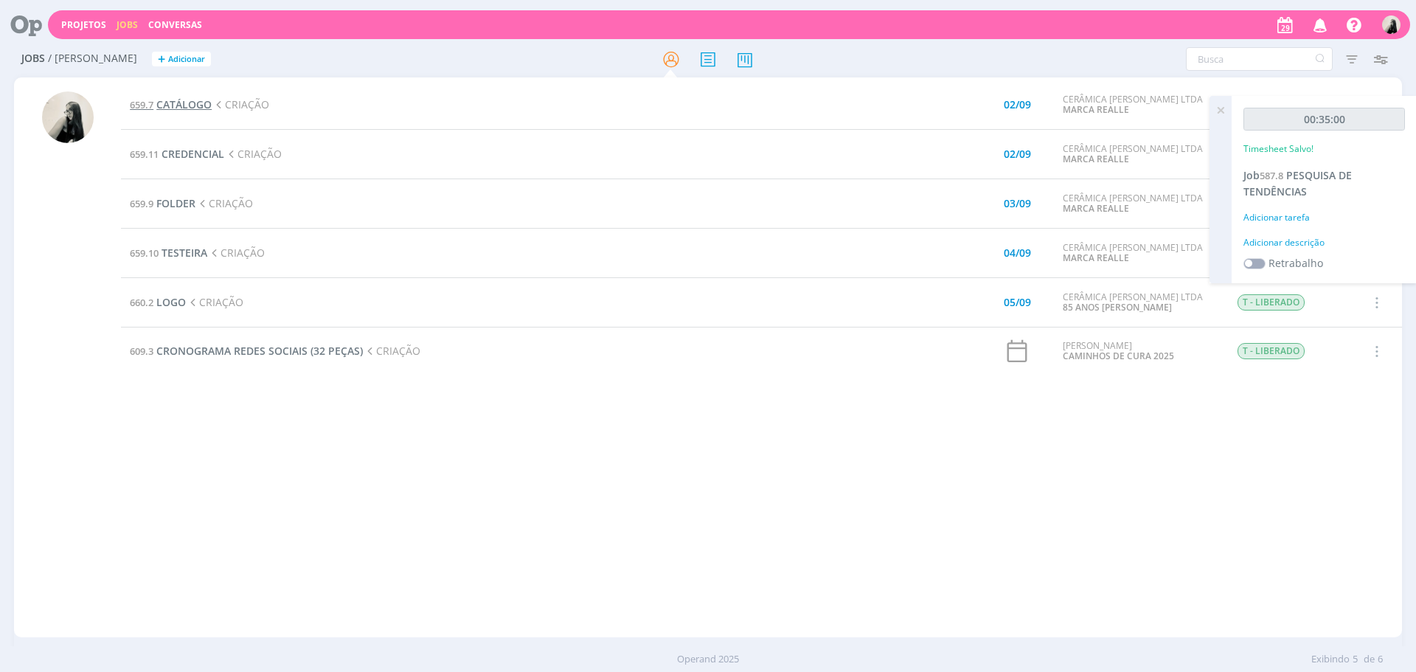
click at [198, 106] on span "CATÁLOGO" at bounding box center [183, 104] width 55 height 14
